Goal: Task Accomplishment & Management: Use online tool/utility

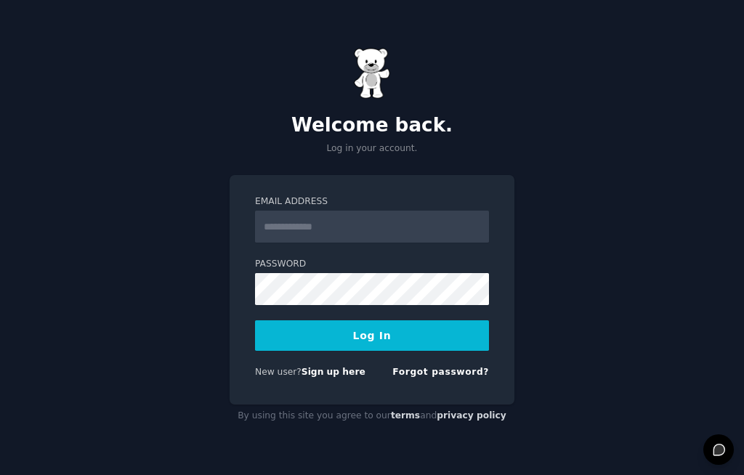
scroll to position [84, 0]
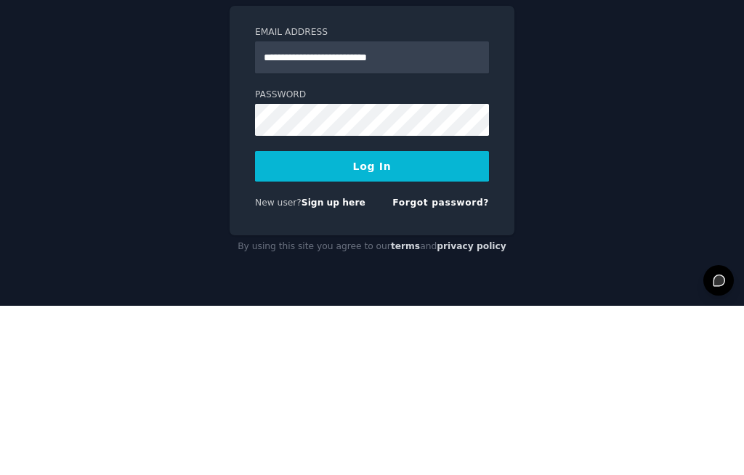
type input "**********"
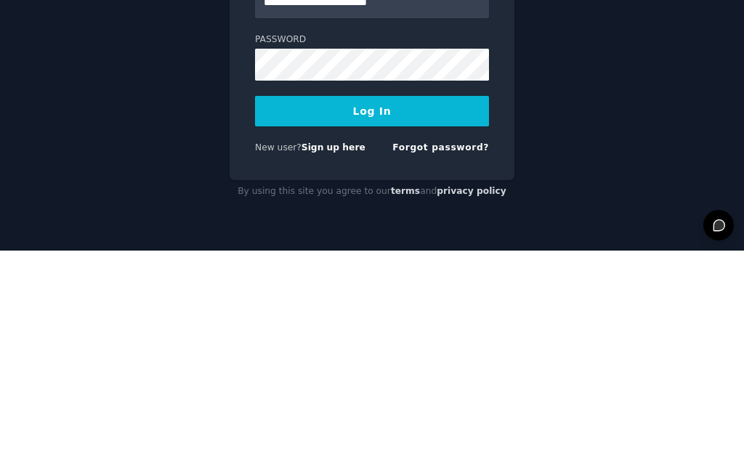
click at [384, 320] on button "Log In" at bounding box center [372, 335] width 234 height 31
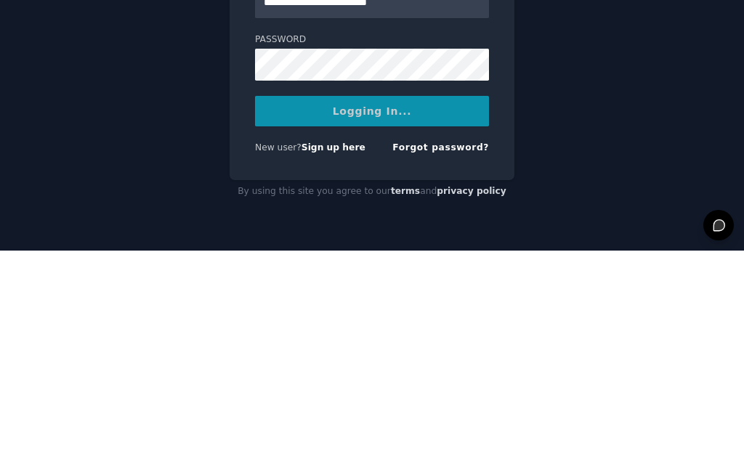
scroll to position [50, 0]
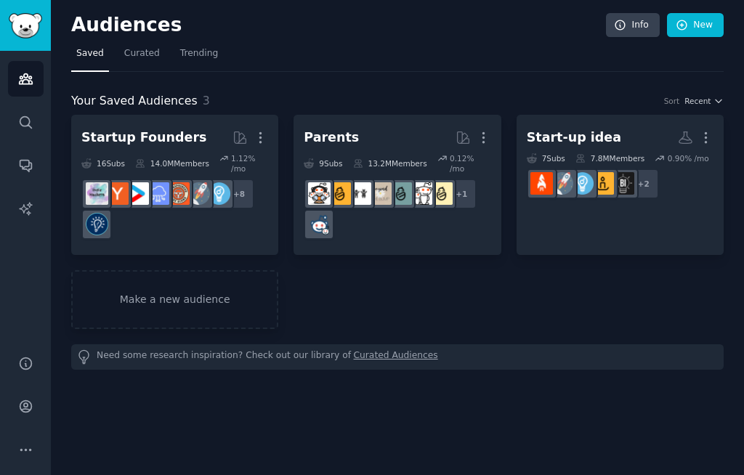
click at [690, 21] on link "New" at bounding box center [695, 25] width 57 height 25
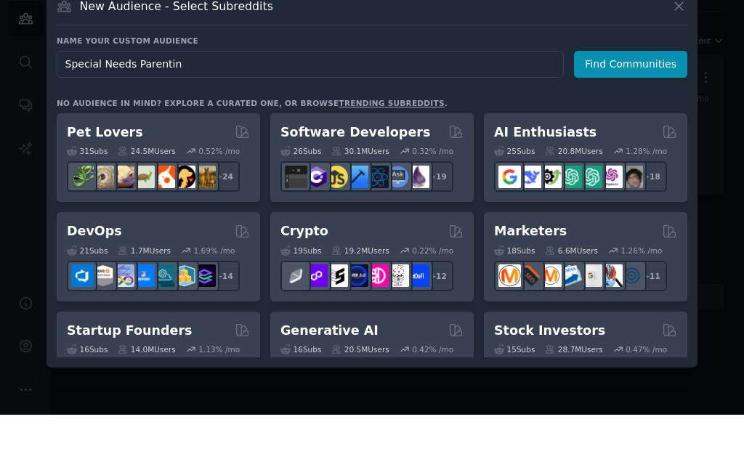
type input "Special Needs Parenting"
click at [627, 111] on button "Find Communities" at bounding box center [630, 124] width 113 height 27
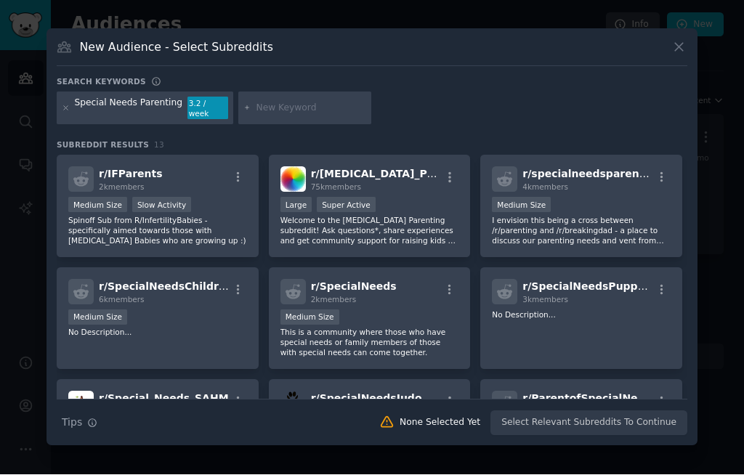
click at [679, 55] on icon at bounding box center [678, 47] width 15 height 15
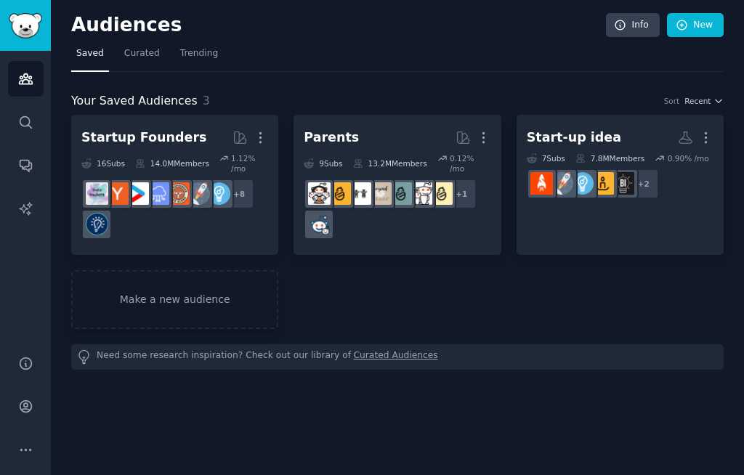
click at [697, 28] on link "New" at bounding box center [695, 25] width 57 height 25
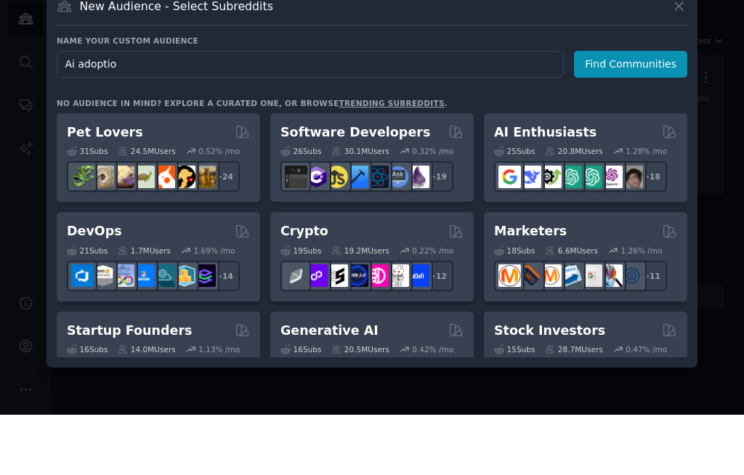
type input "Ai adoption"
click at [642, 111] on button "Find Communities" at bounding box center [630, 124] width 113 height 27
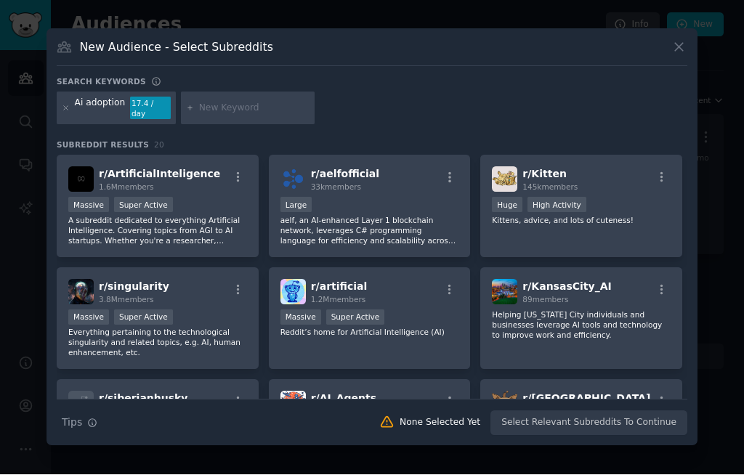
click at [404, 338] on p "Reddit’s home for Artificial Intelligence (AI)" at bounding box center [369, 333] width 179 height 10
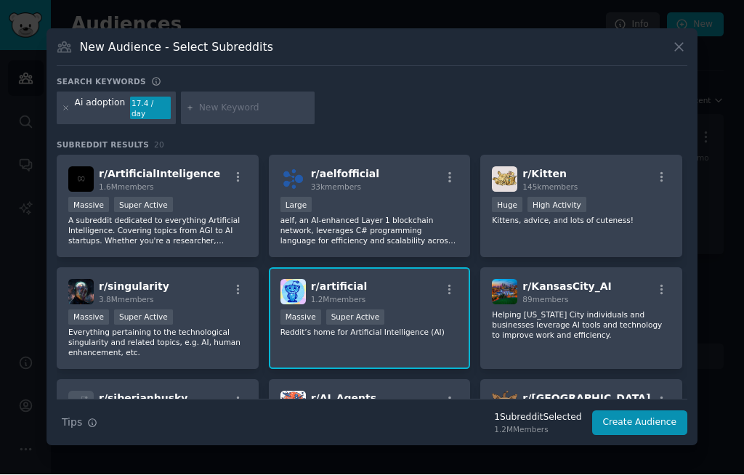
click at [189, 216] on div "Massive Super Active" at bounding box center [157, 207] width 179 height 18
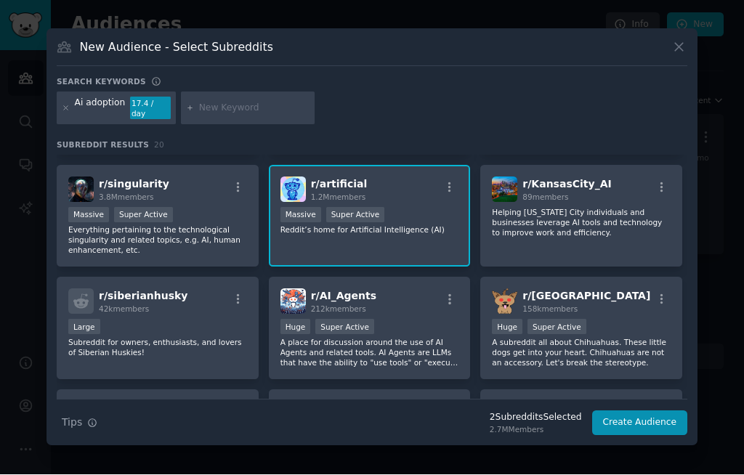
scroll to position [105, 0]
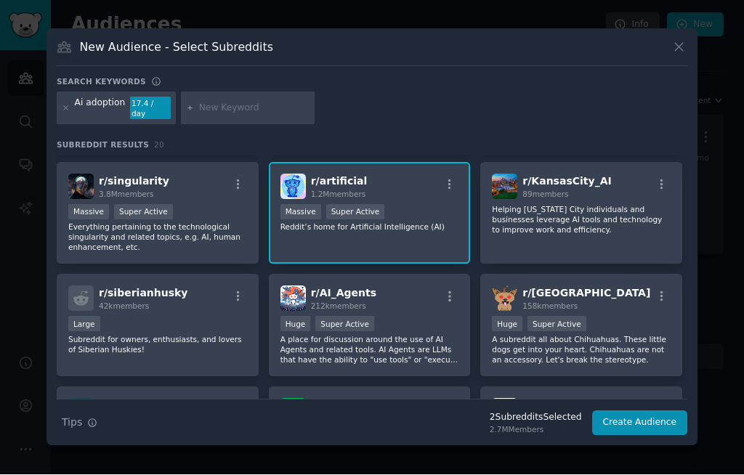
click at [402, 317] on div "Huge Super Active" at bounding box center [369, 326] width 179 height 18
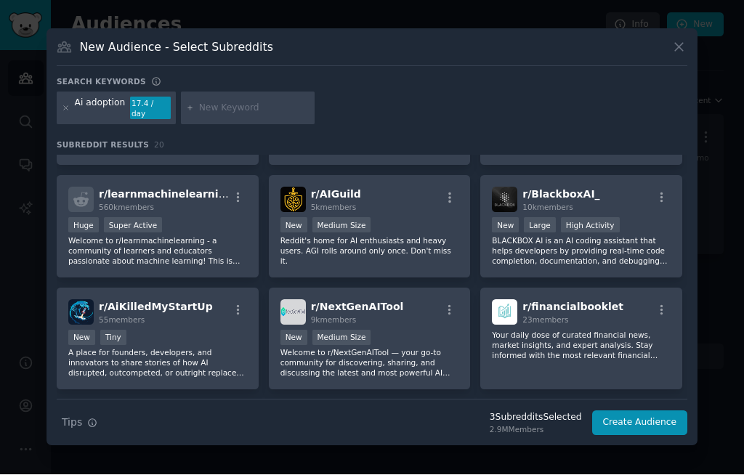
scroll to position [431, 0]
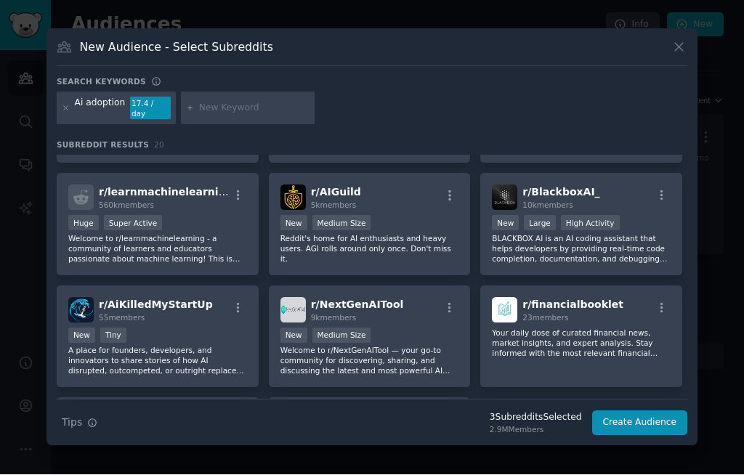
click at [418, 328] on div "New Medium Size" at bounding box center [369, 337] width 179 height 18
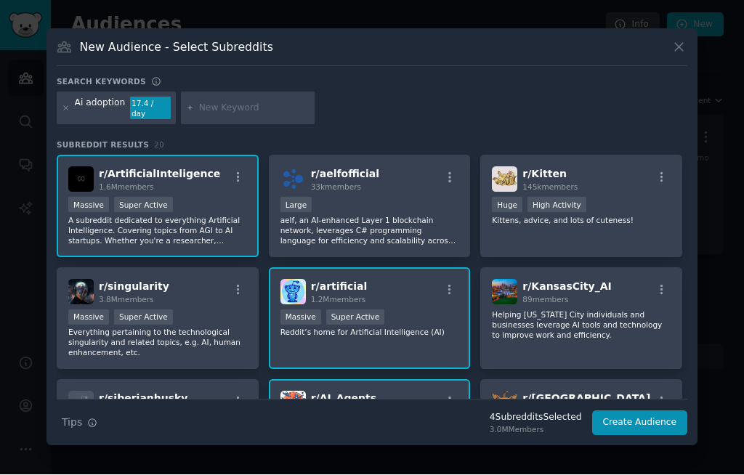
scroll to position [0, 0]
click at [643, 411] on button "Create Audience" at bounding box center [640, 423] width 96 height 25
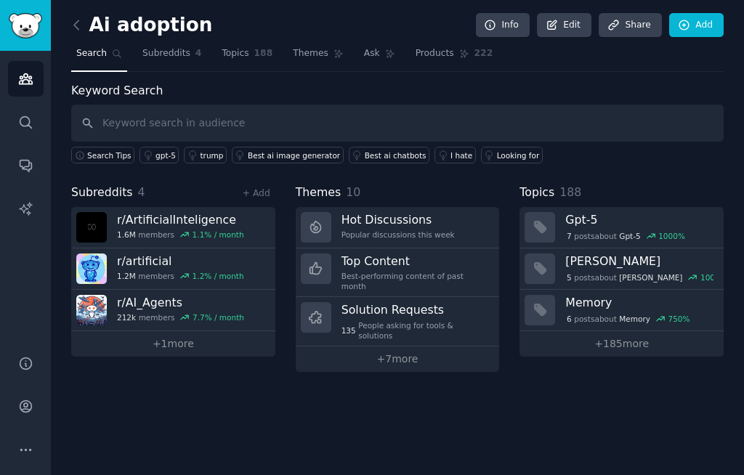
click at [419, 347] on link "+ 7 more" at bounding box center [398, 359] width 204 height 25
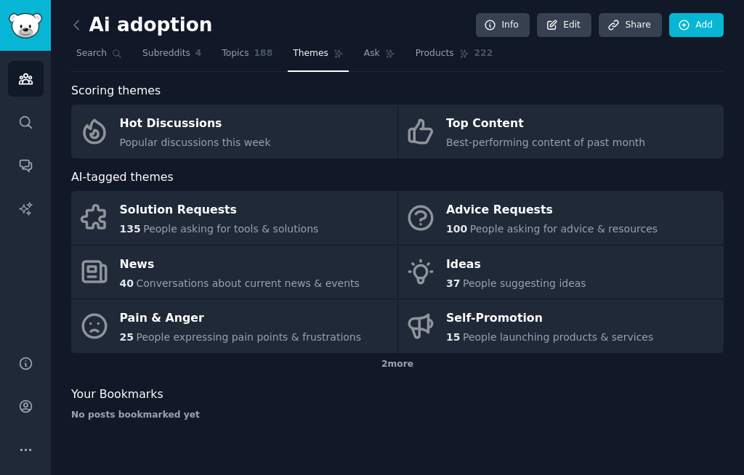
click at [533, 253] on div "Ideas" at bounding box center [516, 264] width 140 height 23
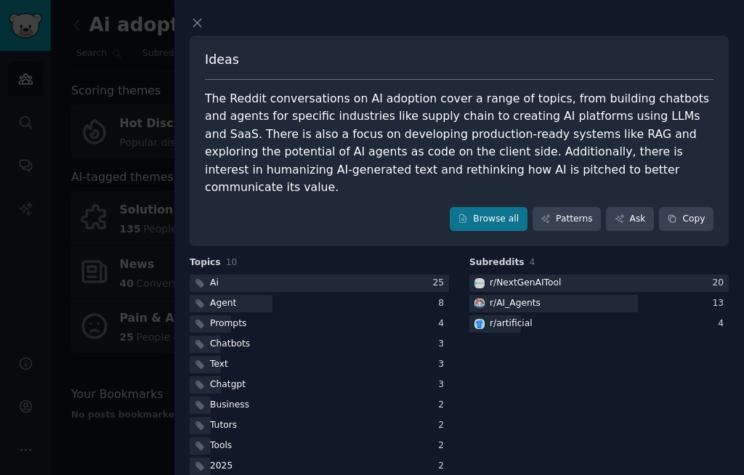
click at [201, 24] on icon at bounding box center [197, 22] width 15 height 15
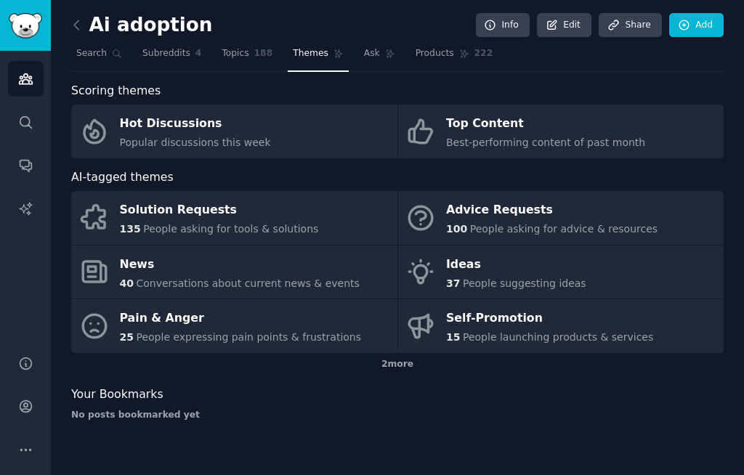
click at [708, 23] on link "Add" at bounding box center [696, 25] width 54 height 25
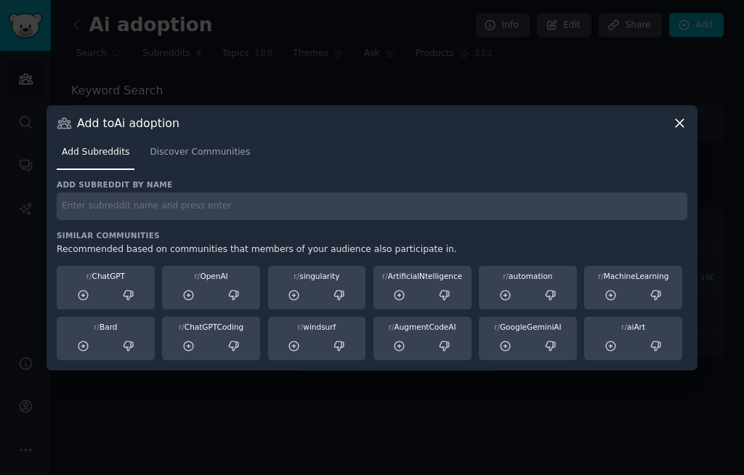
click at [114, 304] on div at bounding box center [128, 295] width 43 height 18
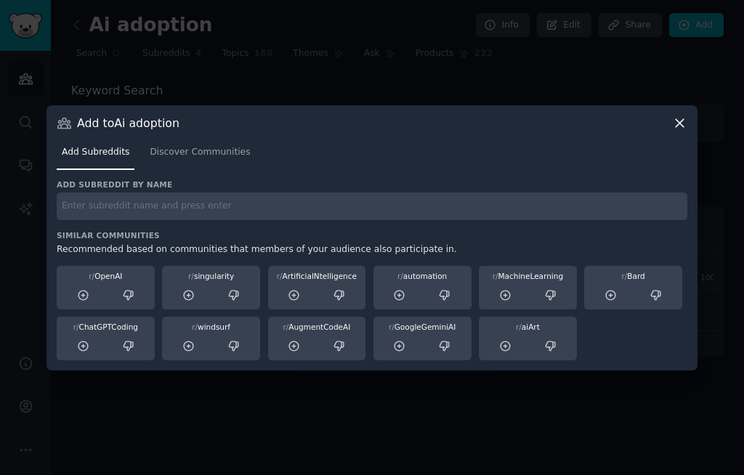
click at [83, 300] on icon at bounding box center [82, 295] width 9 height 9
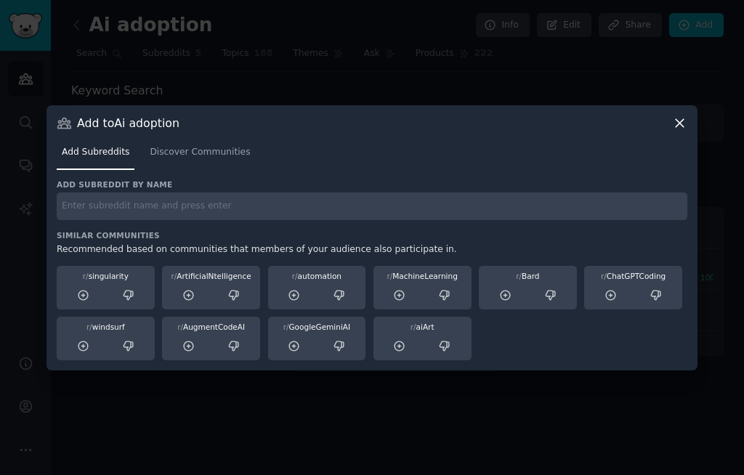
click at [193, 302] on icon at bounding box center [188, 295] width 13 height 13
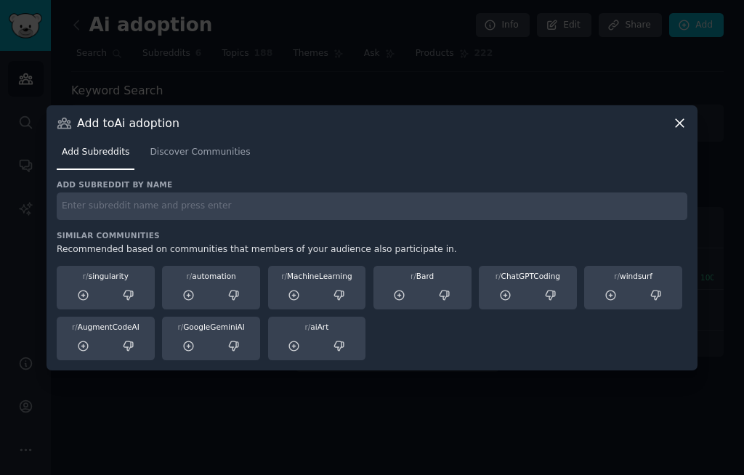
click at [209, 159] on span "Discover Communities" at bounding box center [200, 152] width 100 height 13
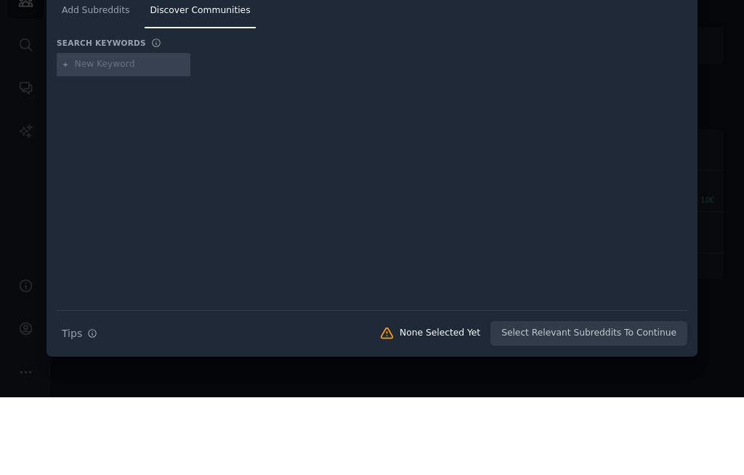
click at [102, 77] on link "Add Subreddits" at bounding box center [96, 92] width 78 height 30
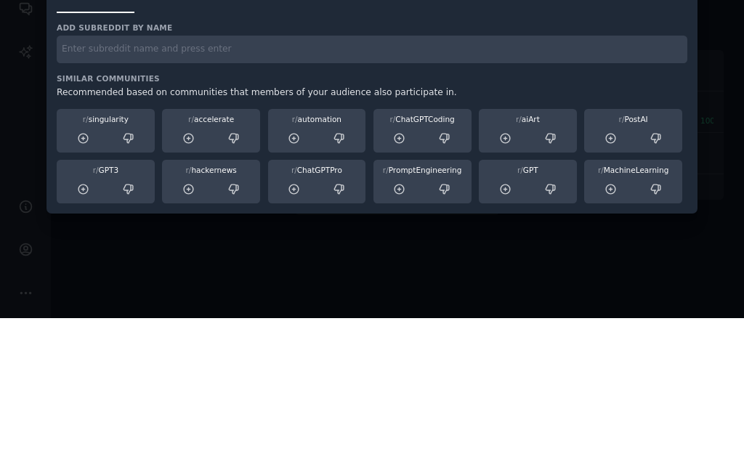
scroll to position [50, 0]
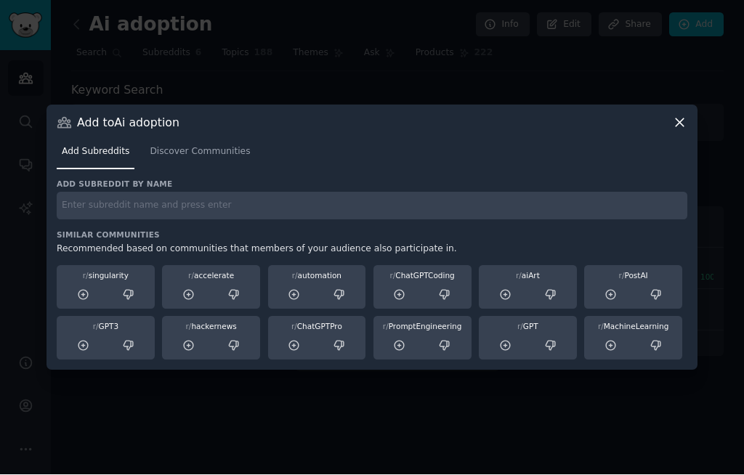
click at [399, 353] on icon at bounding box center [399, 346] width 13 height 13
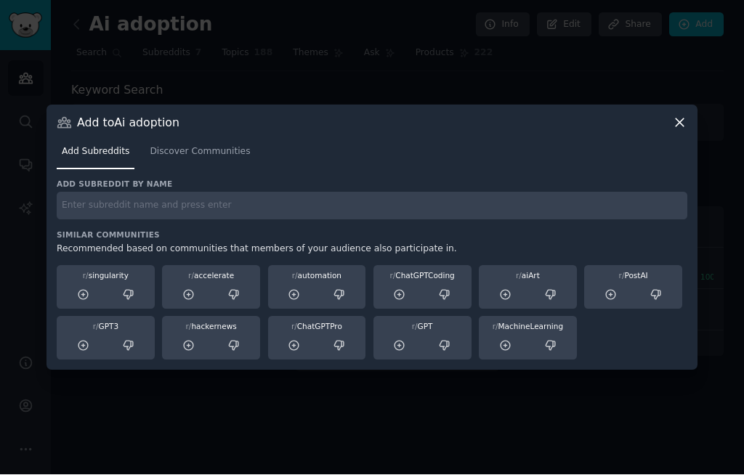
click at [294, 353] on icon at bounding box center [294, 346] width 13 height 13
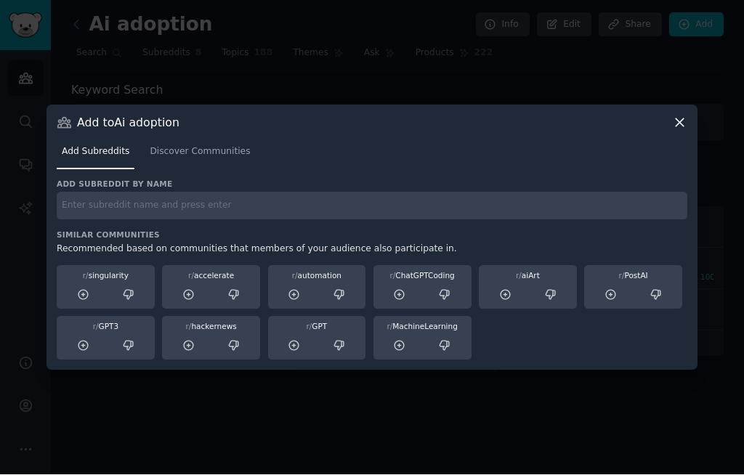
click at [296, 300] on icon at bounding box center [293, 295] width 9 height 9
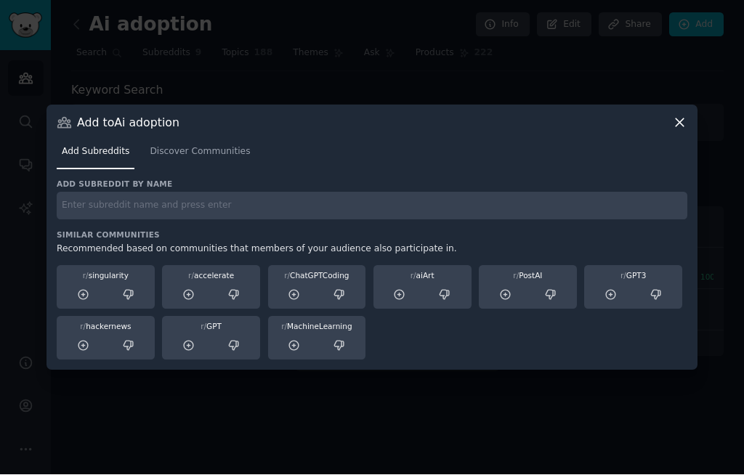
click at [193, 353] on icon at bounding box center [188, 346] width 13 height 13
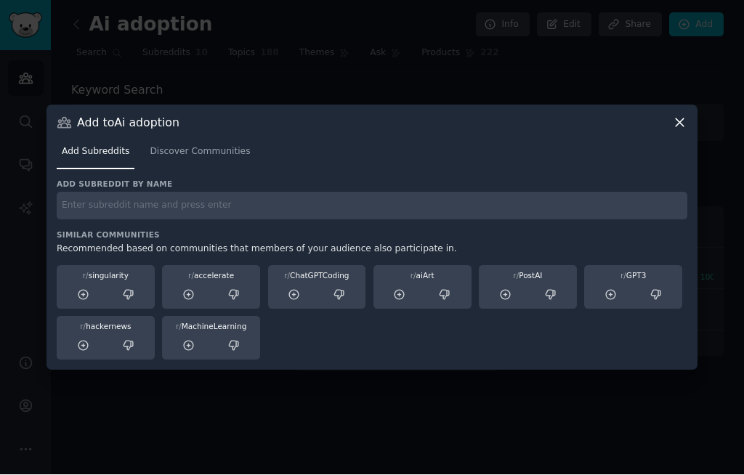
click at [86, 351] on icon at bounding box center [82, 345] width 9 height 9
click at [272, 221] on input "text" at bounding box center [372, 207] width 631 height 28
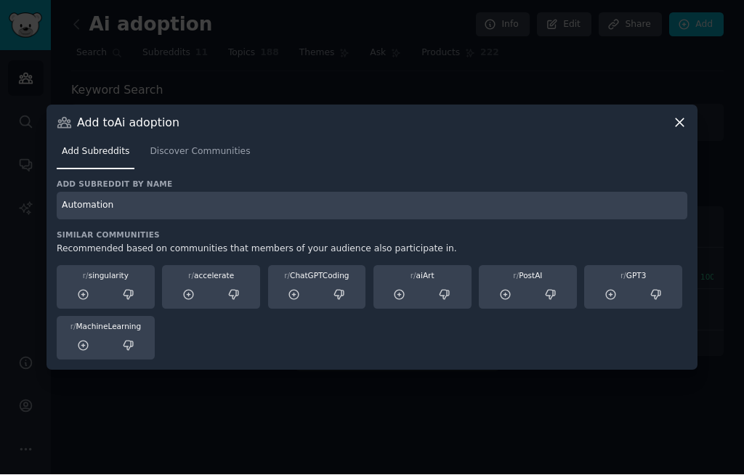
scroll to position [7, 0]
click at [513, 221] on input "Automation" at bounding box center [372, 207] width 631 height 28
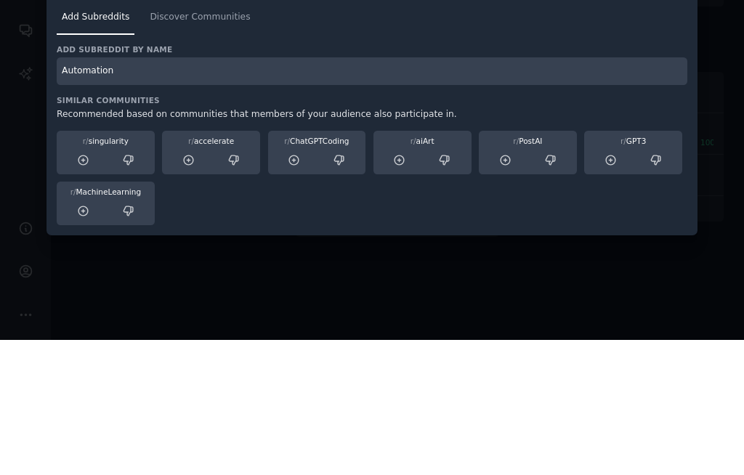
type input "Automation"
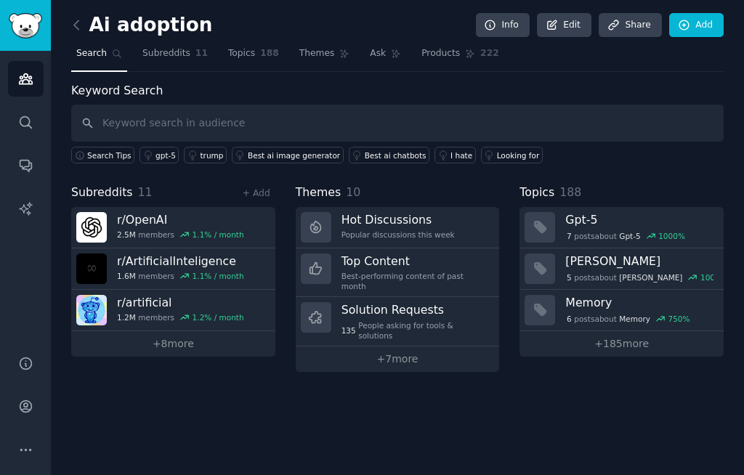
click at [250, 58] on span "Topics" at bounding box center [241, 53] width 27 height 13
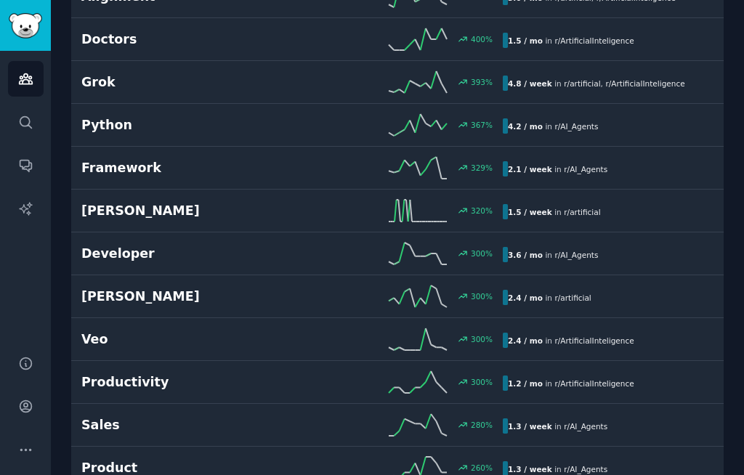
scroll to position [735, 0]
click at [146, 166] on h2 "Framework" at bounding box center [186, 167] width 211 height 18
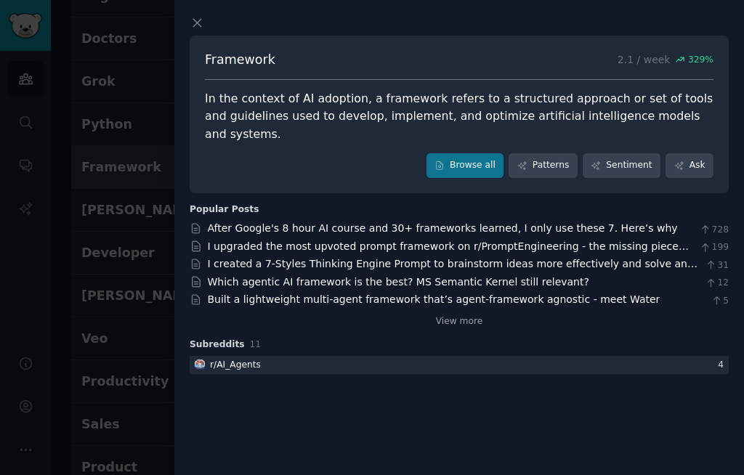
click at [553, 153] on link "Patterns" at bounding box center [543, 165] width 68 height 25
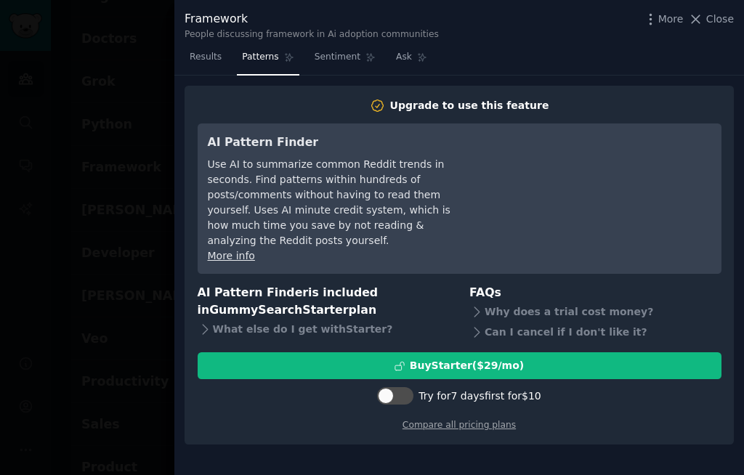
click at [209, 53] on span "Results" at bounding box center [206, 57] width 32 height 13
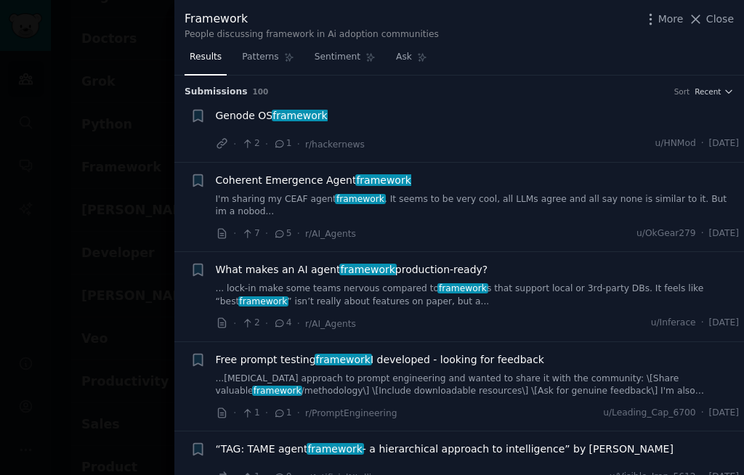
click at [720, 17] on span "Close" at bounding box center [720, 19] width 28 height 15
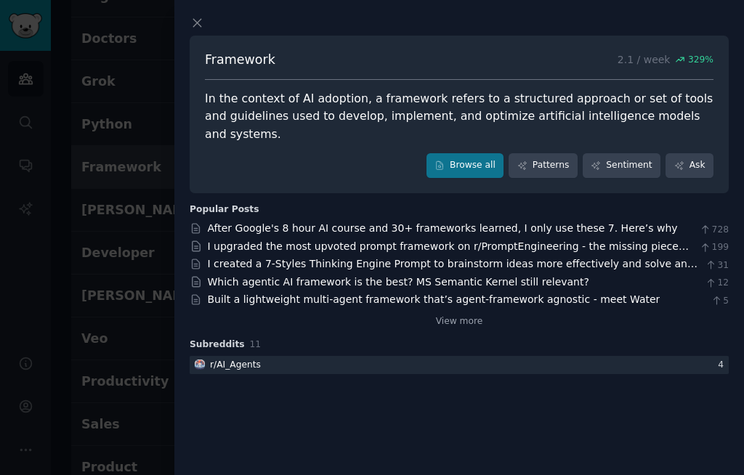
click at [458, 315] on link "View more" at bounding box center [459, 321] width 47 height 13
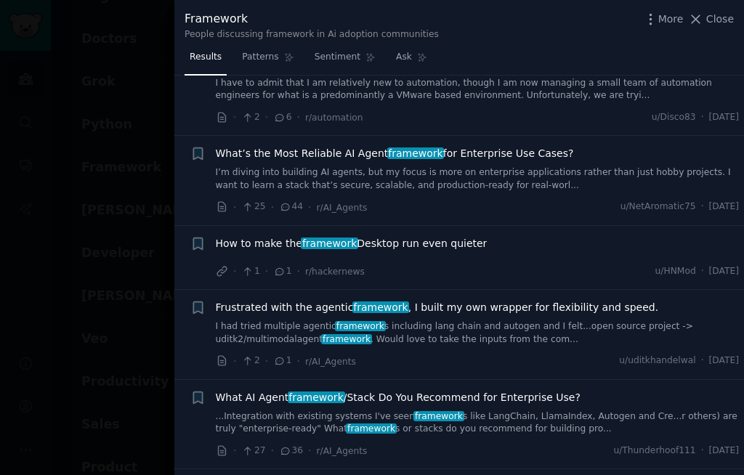
scroll to position [812, 0]
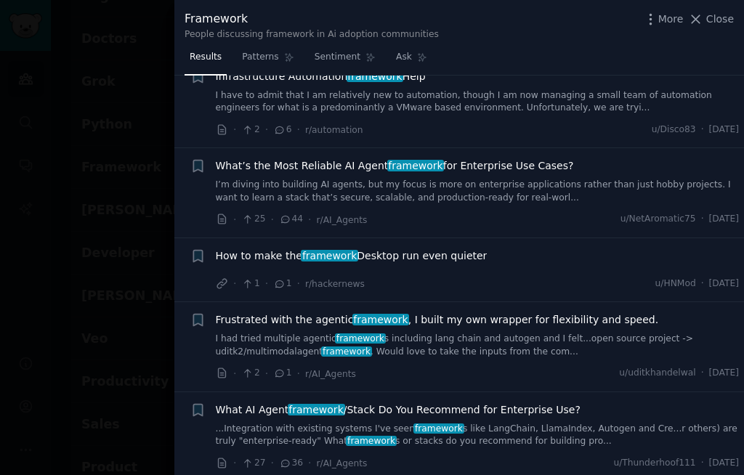
click at [713, 25] on span "Close" at bounding box center [720, 19] width 28 height 15
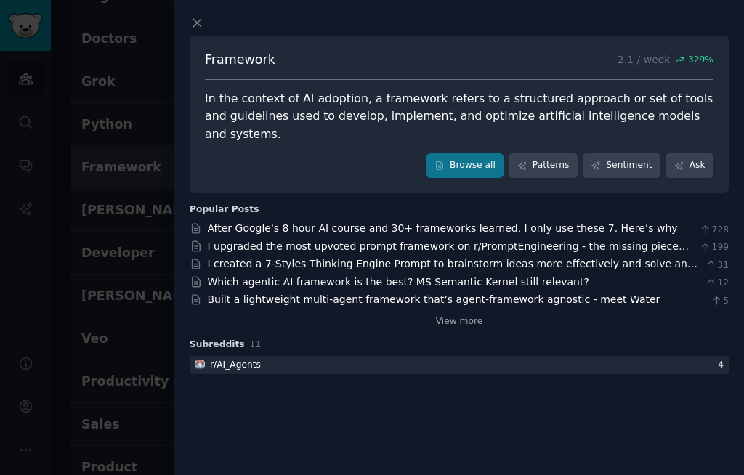
click at [437, 240] on link "I upgraded the most upvoted prompt framework on r/PromptEngineering - the missi…" at bounding box center [448, 253] width 481 height 27
